Goal: Answer question/provide support: Share knowledge or assist other users

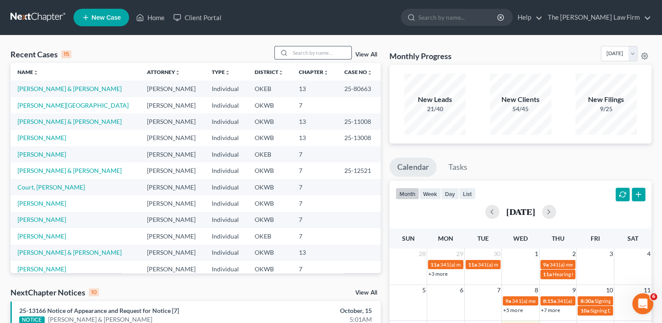
click at [327, 52] on input "search" at bounding box center [320, 52] width 61 height 13
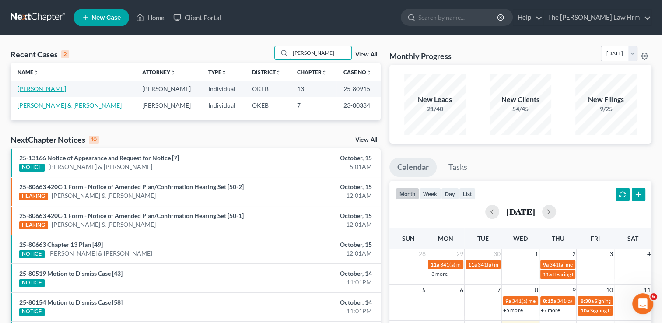
type input "[PERSON_NAME]"
click at [29, 88] on link "[PERSON_NAME]" at bounding box center [42, 88] width 49 height 7
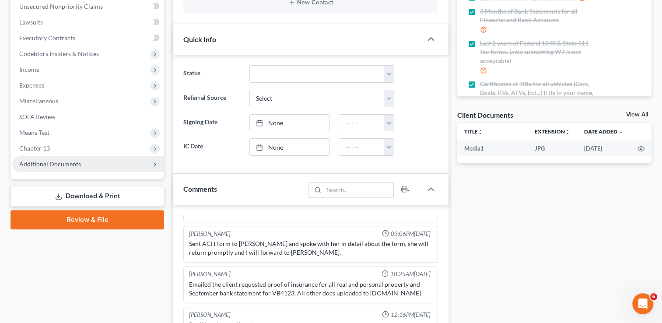
scroll to position [219, 0]
click at [116, 164] on span "Additional Documents" at bounding box center [88, 164] width 152 height 16
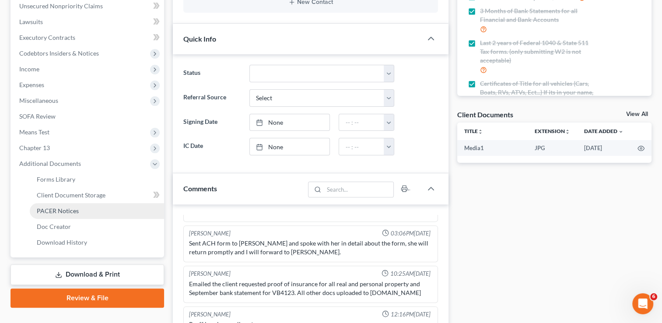
click at [59, 206] on link "PACER Notices" at bounding box center [97, 211] width 134 height 16
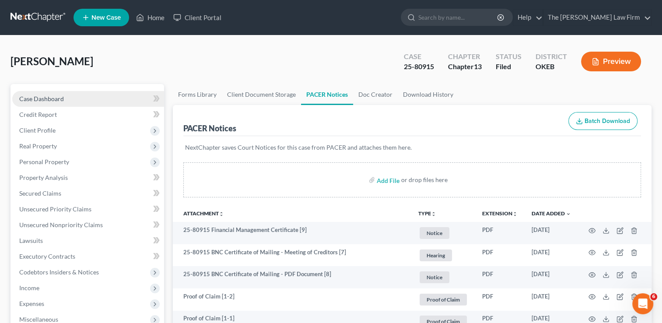
click at [75, 93] on link "Case Dashboard" at bounding box center [88, 99] width 152 height 16
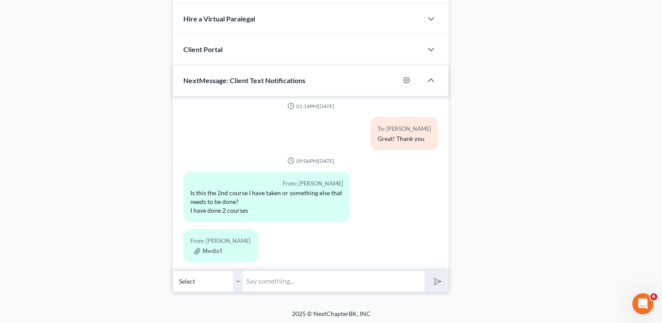
scroll to position [353, 0]
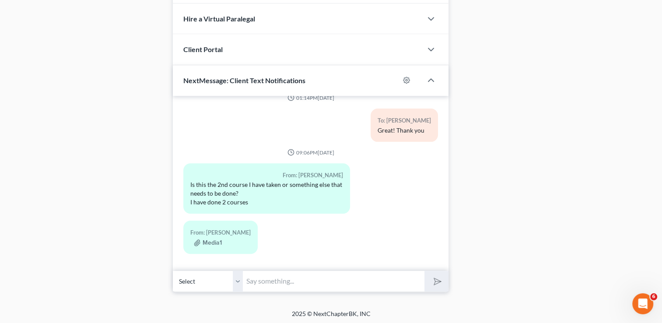
click at [259, 277] on input "text" at bounding box center [334, 280] width 182 height 21
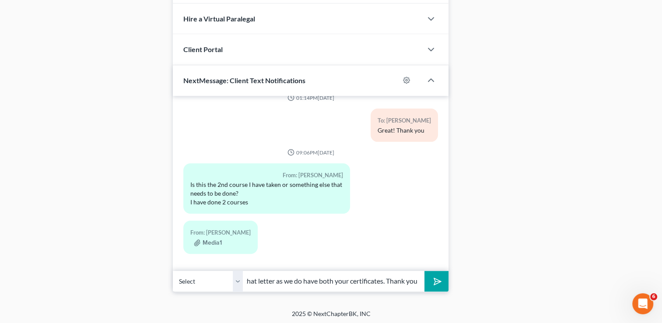
type input "You can ignore that letter as we do have both your certificates. Thank you"
click at [440, 277] on icon "submit" at bounding box center [436, 281] width 12 height 12
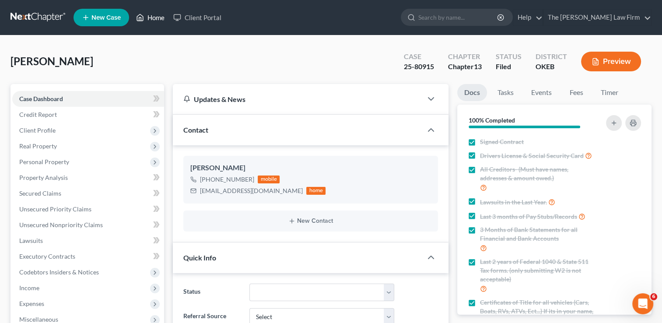
click at [156, 18] on link "Home" at bounding box center [150, 18] width 37 height 16
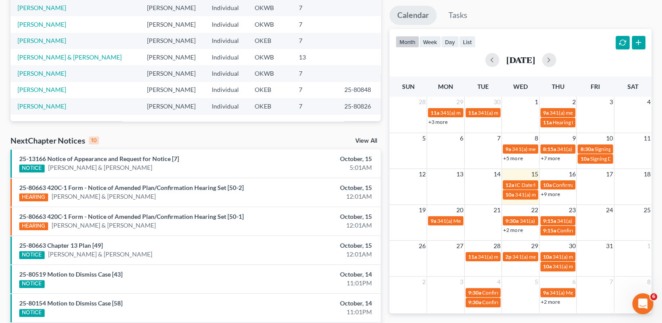
scroll to position [151, 0]
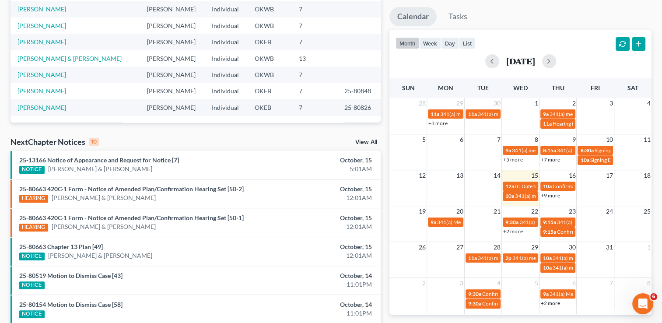
click at [365, 143] on link "View All" at bounding box center [366, 142] width 22 height 6
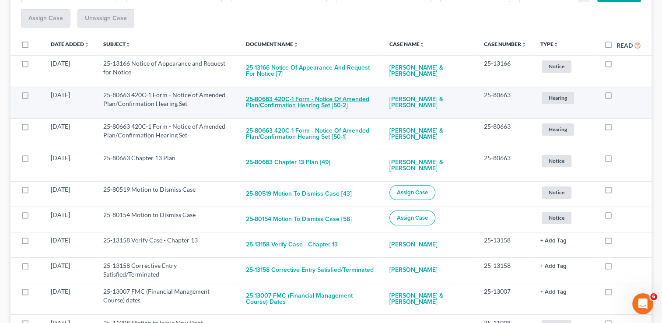
scroll to position [148, 0]
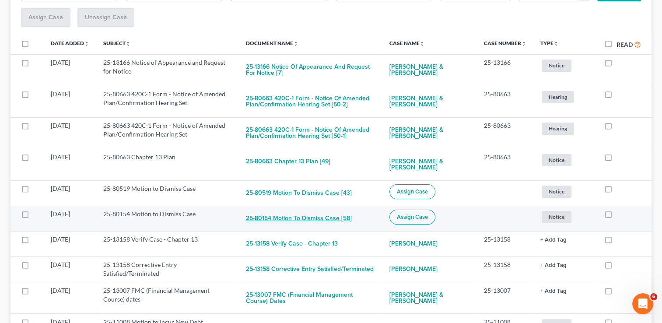
click at [297, 216] on button "25-80154 Motion to Dismiss Case [58]" at bounding box center [299, 219] width 106 height 18
checkbox input "true"
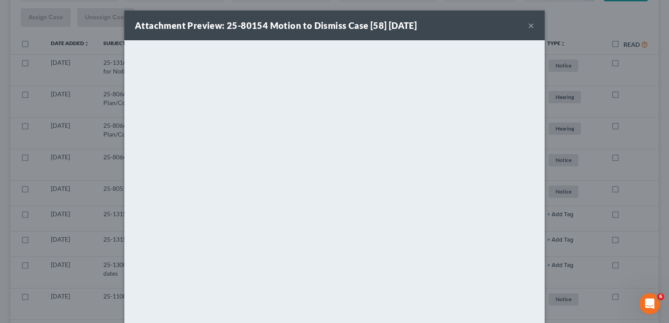
click at [528, 26] on button "×" at bounding box center [531, 25] width 6 height 11
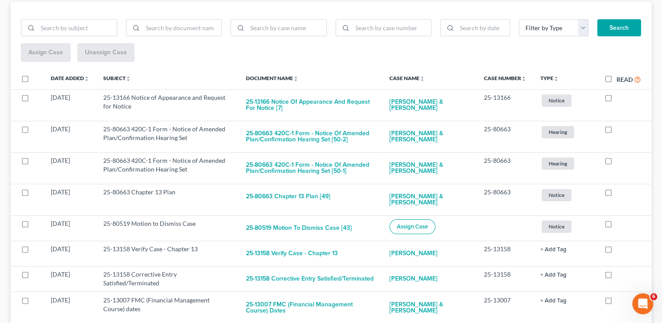
scroll to position [0, 0]
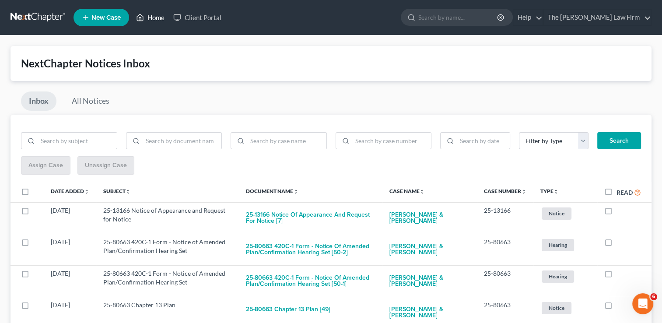
click at [149, 20] on link "Home" at bounding box center [150, 18] width 37 height 16
